Goal: Find specific page/section: Find specific page/section

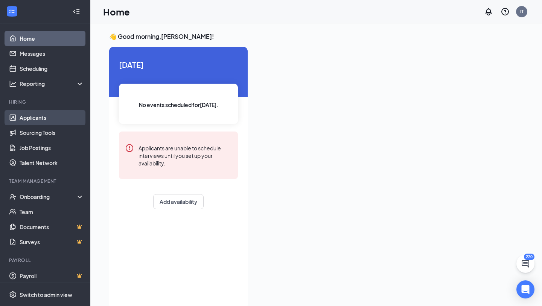
click at [49, 119] on link "Applicants" at bounding box center [52, 117] width 64 height 15
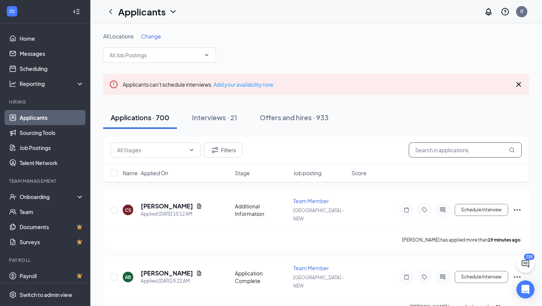
click at [432, 152] on input "text" at bounding box center [465, 149] width 113 height 15
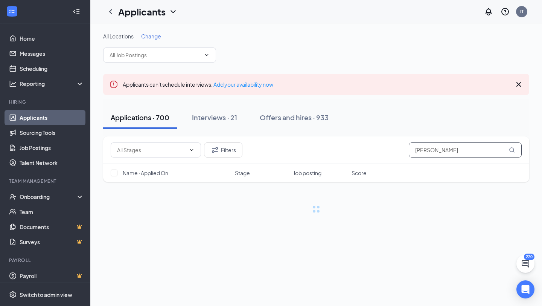
type input "[PERSON_NAME]"
